Goal: Find specific page/section: Find specific page/section

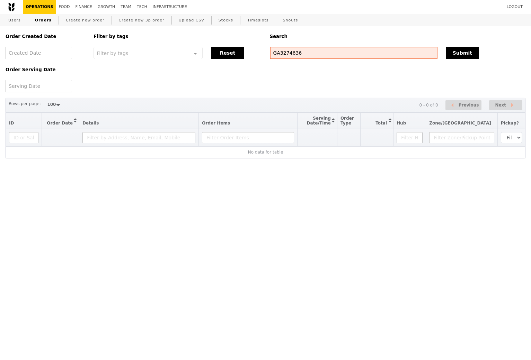
select select "100"
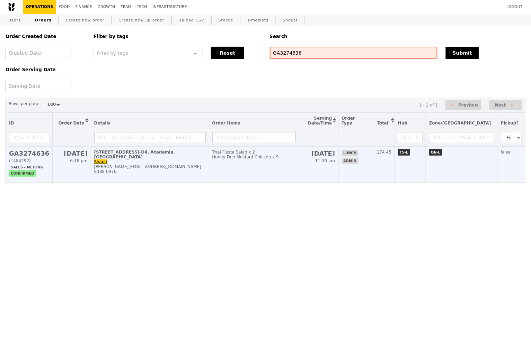
click at [294, 165] on td "Thai Fiesta Salad x 2 Honey Duo Mustard Chicken x 9" at bounding box center [254, 165] width 90 height 36
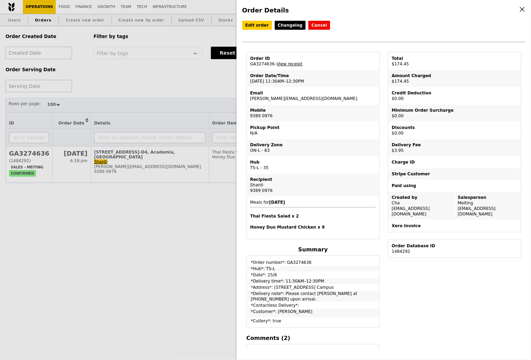
drag, startPoint x: 250, startPoint y: 97, endPoint x: 352, endPoint y: 97, distance: 101.8
click at [352, 97] on td "Email [PERSON_NAME][EMAIL_ADDRESS][DOMAIN_NAME]" at bounding box center [312, 96] width 131 height 17
copy td "[PERSON_NAME][EMAIL_ADDRESS][DOMAIN_NAME]"
click at [130, 94] on div "Order Details Edit order Changelog Cancel Order ID GA3274636 – View receipt Ord…" at bounding box center [265, 180] width 531 height 360
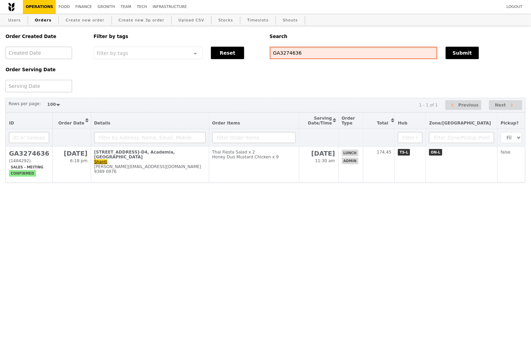
click at [307, 53] on input "GA3274636" at bounding box center [354, 53] width 168 height 12
paste input "[PERSON_NAME][EMAIL_ADDRESS][DOMAIN_NAME]"
type input "[PERSON_NAME][EMAIL_ADDRESS][DOMAIN_NAME]"
